Goal: Information Seeking & Learning: Check status

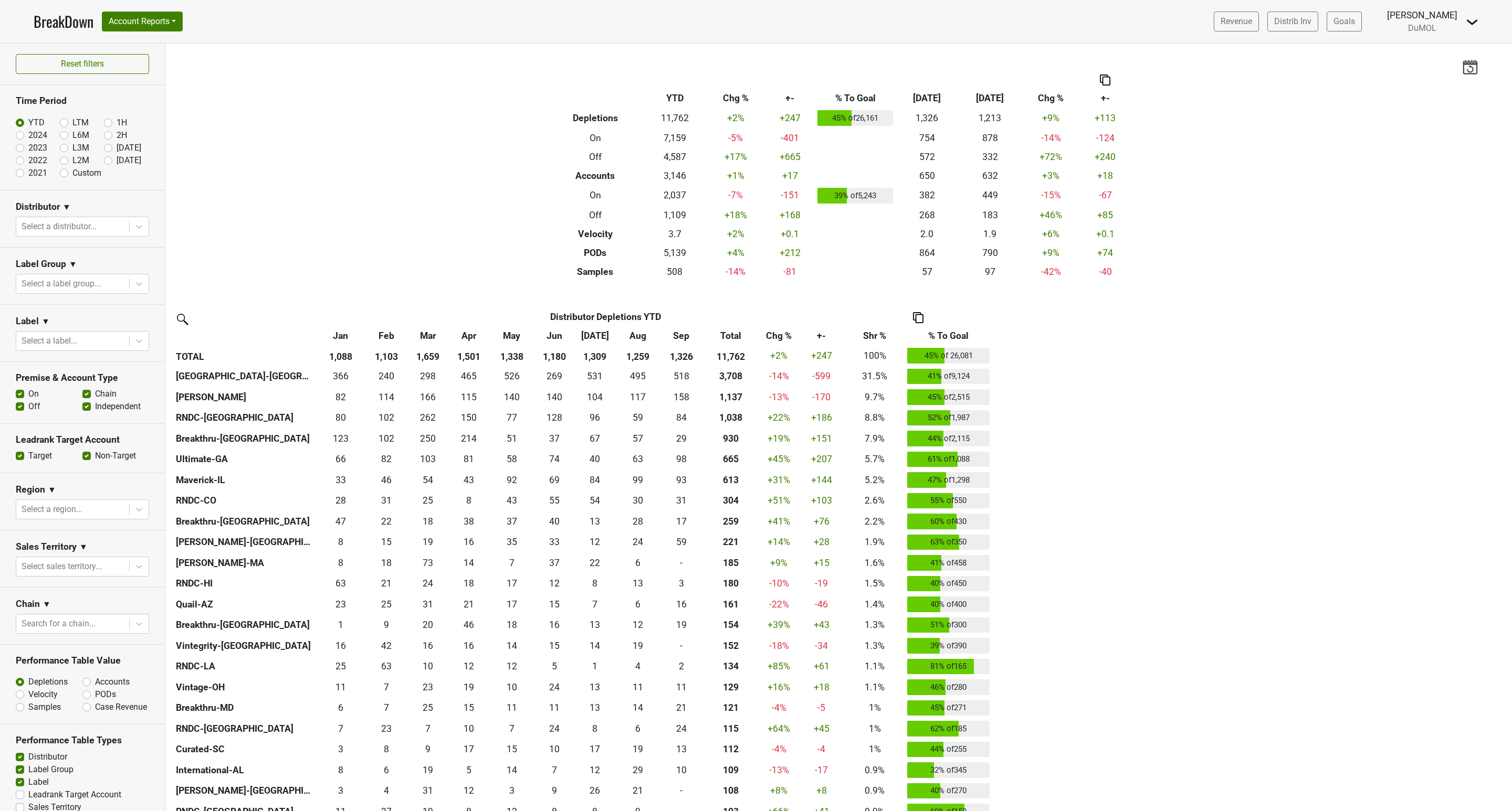
click at [95, 686] on label "Accounts" at bounding box center [112, 682] width 35 height 13
click at [82, 686] on input "Accounts" at bounding box center [114, 681] width 63 height 10
radio input "true"
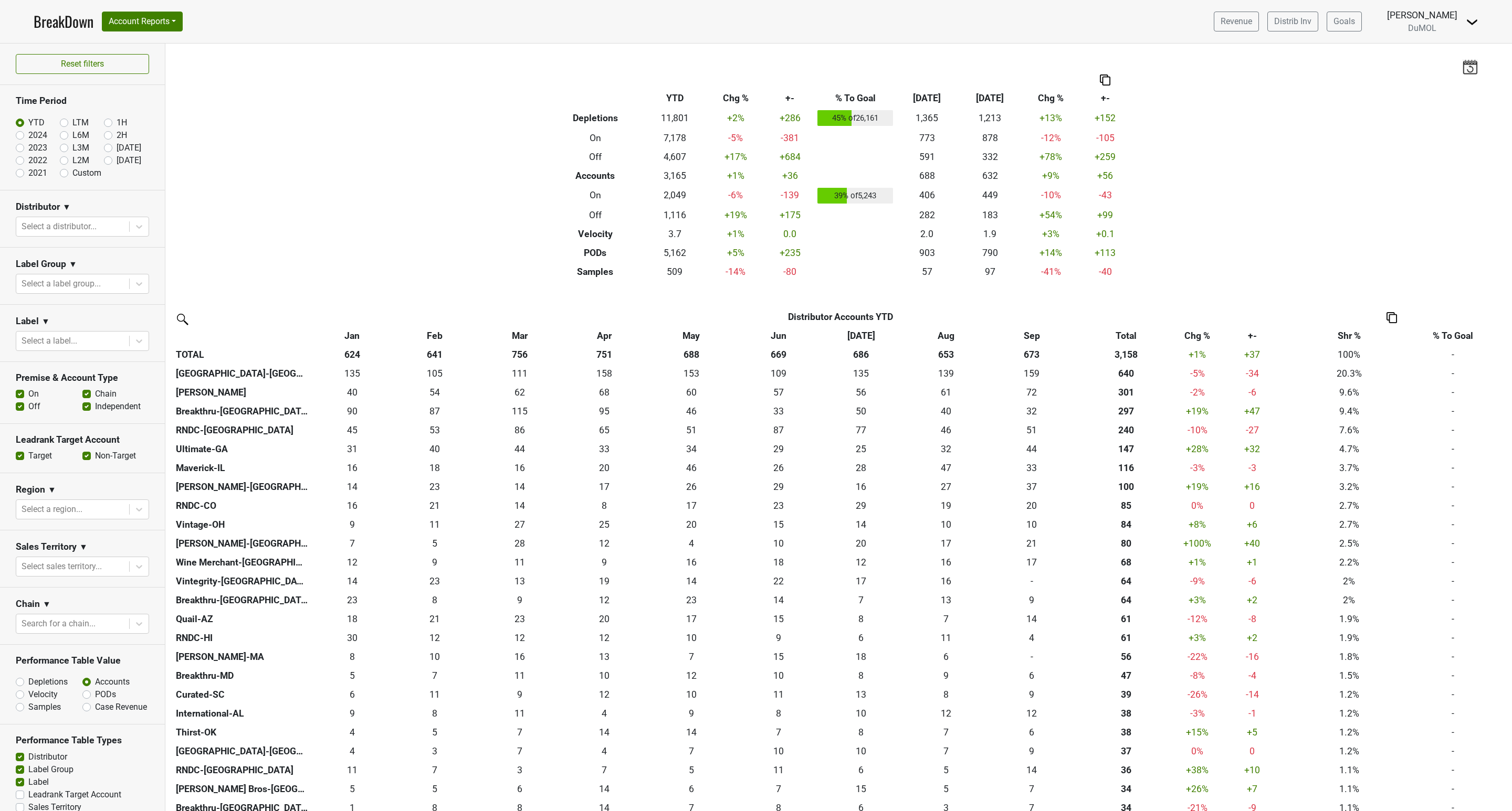
click at [419, 167] on div "Filters Breakdown Type YTD Chg % +- % To Goal Sep ‘25 Sep ‘24 Chg % +- Depletio…" at bounding box center [838, 427] width 1346 height 768
click at [1198, 336] on th "Chg %" at bounding box center [1197, 336] width 38 height 19
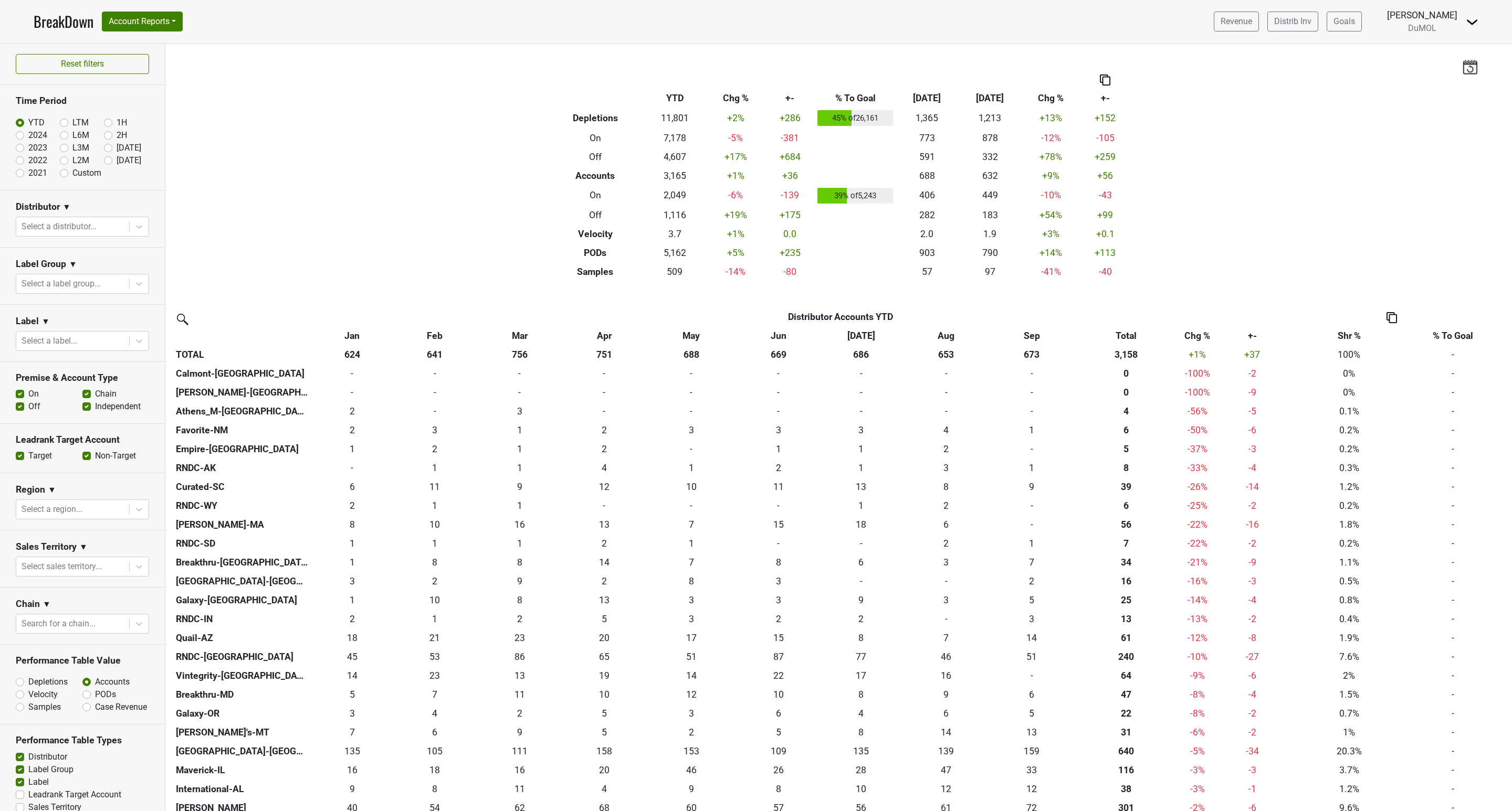
click at [1198, 336] on th "Chg %" at bounding box center [1197, 336] width 38 height 19
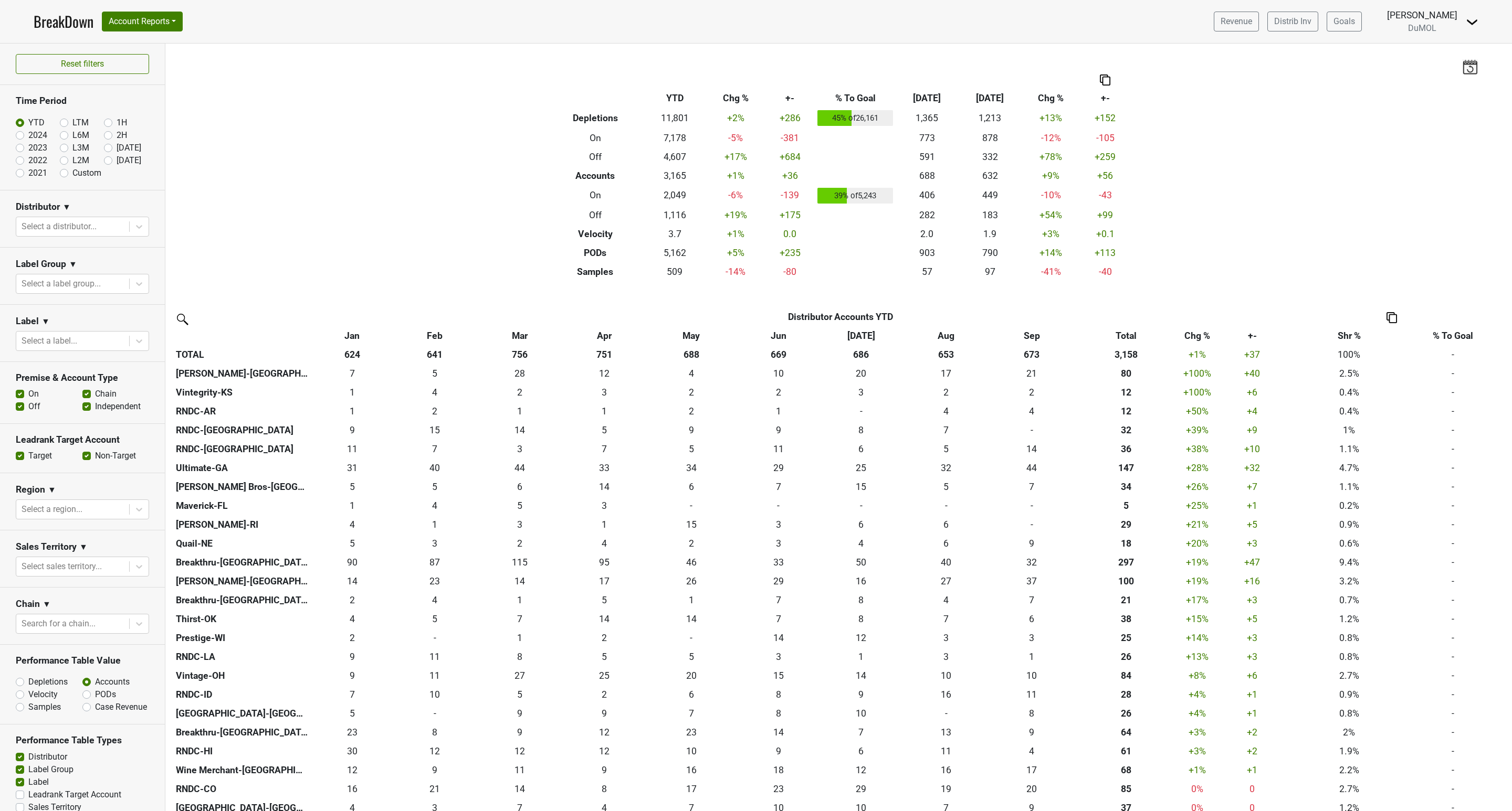
click at [57, 26] on link "BreakDown" at bounding box center [64, 21] width 60 height 22
